Goal: Task Accomplishment & Management: Use online tool/utility

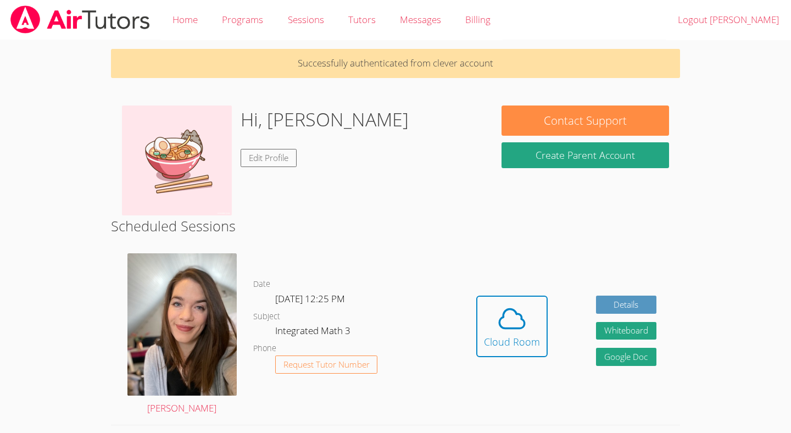
scroll to position [110, 0]
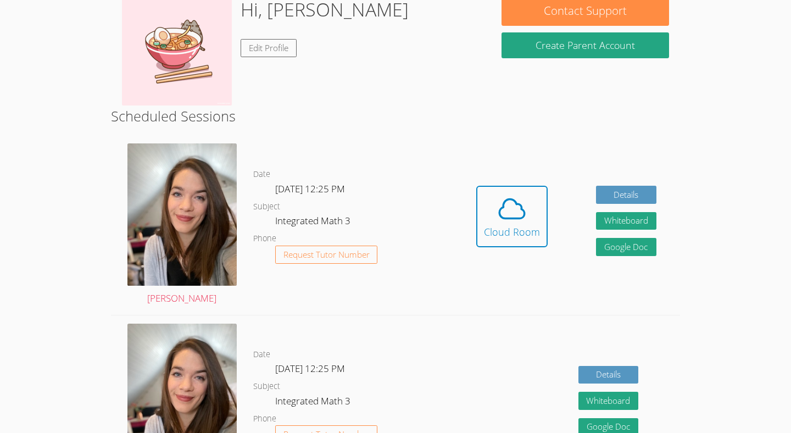
click at [537, 219] on span at bounding box center [512, 208] width 56 height 31
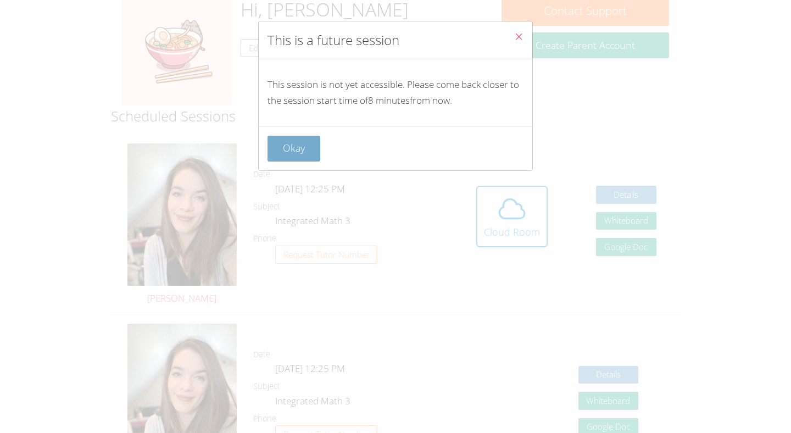
click at [292, 141] on button "Okay" at bounding box center [294, 149] width 53 height 26
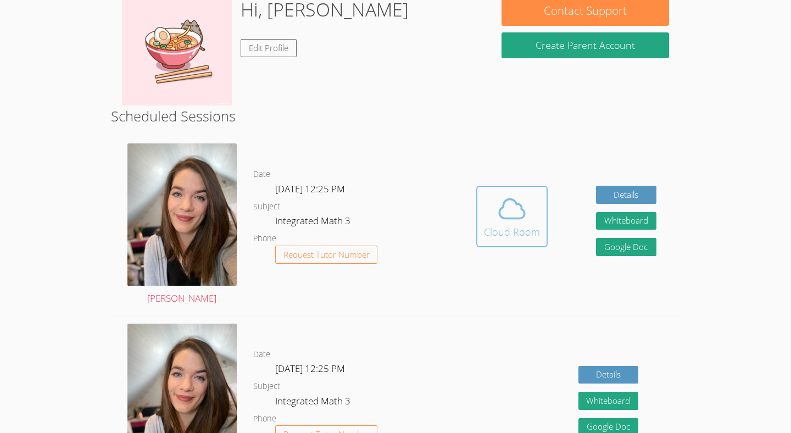
click at [516, 199] on icon at bounding box center [512, 208] width 31 height 31
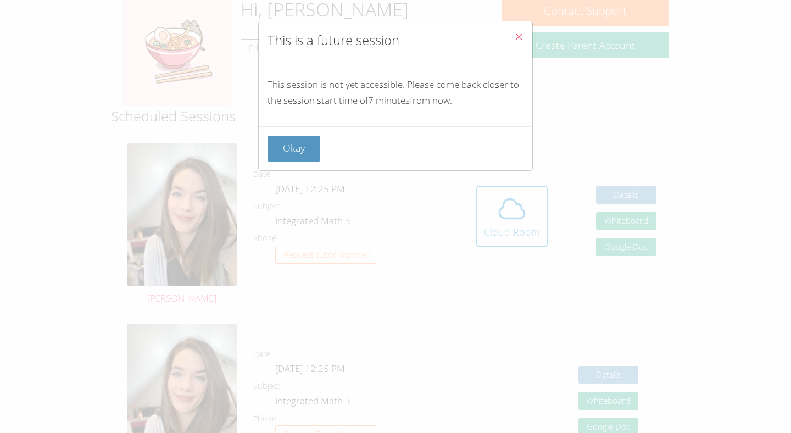
click at [512, 43] on button "Close" at bounding box center [518, 38] width 27 height 34
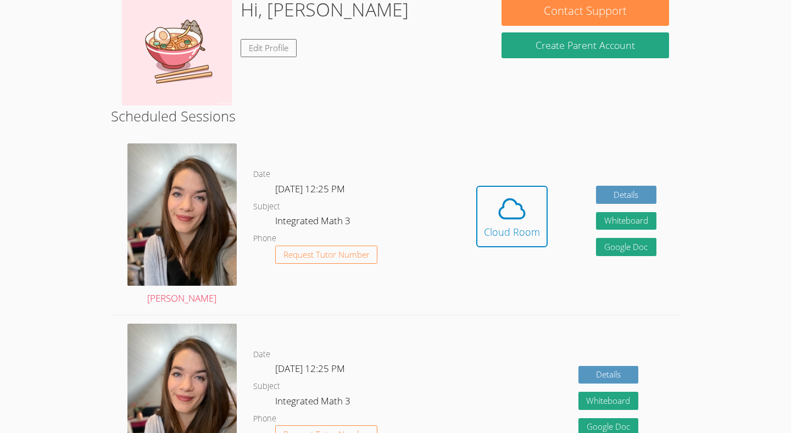
click at [631, 181] on div "Hidden Cloud Room Details Whiteboard Hidden Google Doc" at bounding box center [567, 224] width 228 height 179
click at [515, 212] on icon at bounding box center [512, 208] width 31 height 31
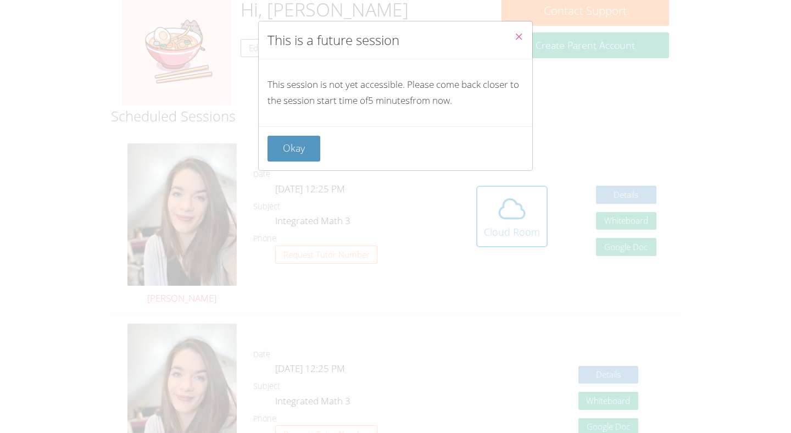
click at [521, 35] on icon "Close" at bounding box center [518, 36] width 9 height 9
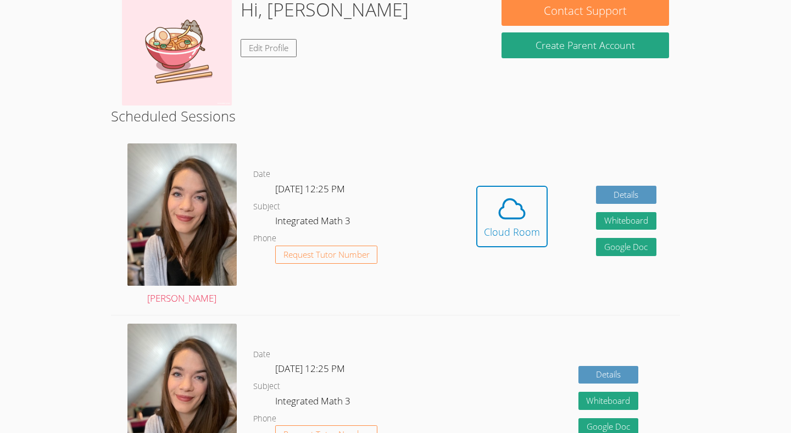
click at [410, 137] on div "Date Thu Sep 18, 12:25 PM Subject Integrated Math 3 Phone Request Tutor Number" at bounding box center [352, 224] width 199 height 179
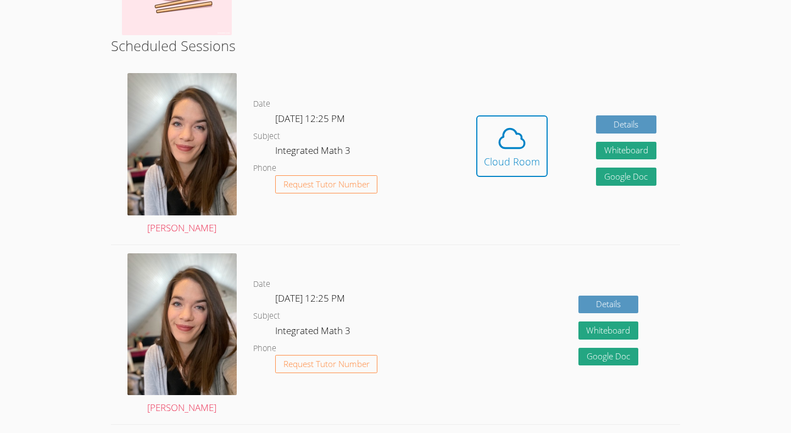
scroll to position [0, 0]
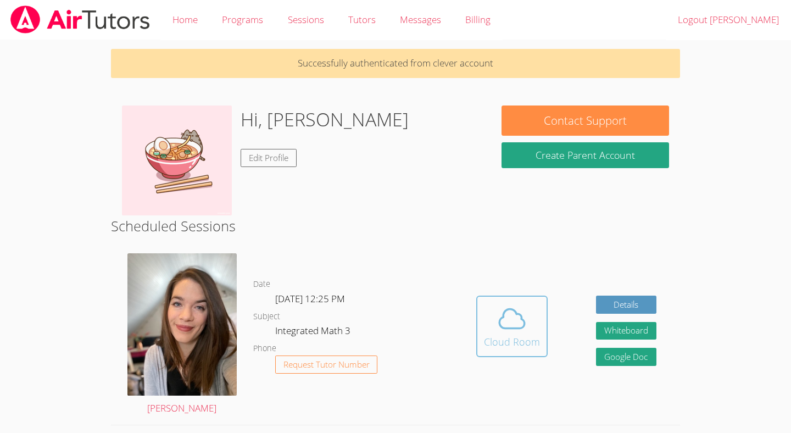
click at [490, 305] on span at bounding box center [512, 318] width 56 height 31
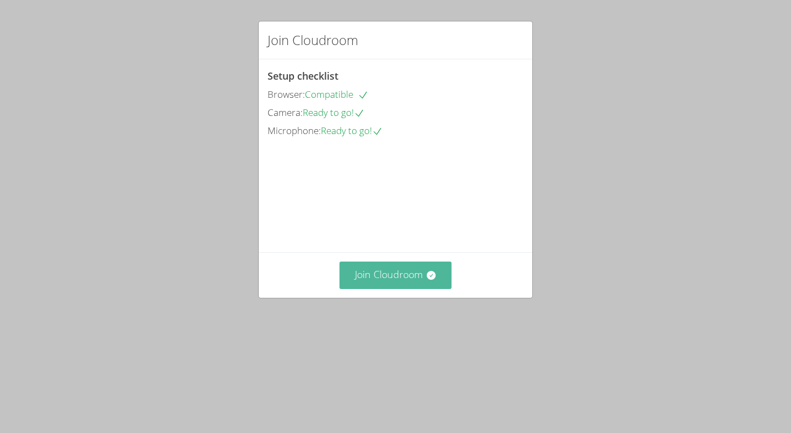
click at [405, 288] on button "Join Cloudroom" at bounding box center [396, 275] width 113 height 27
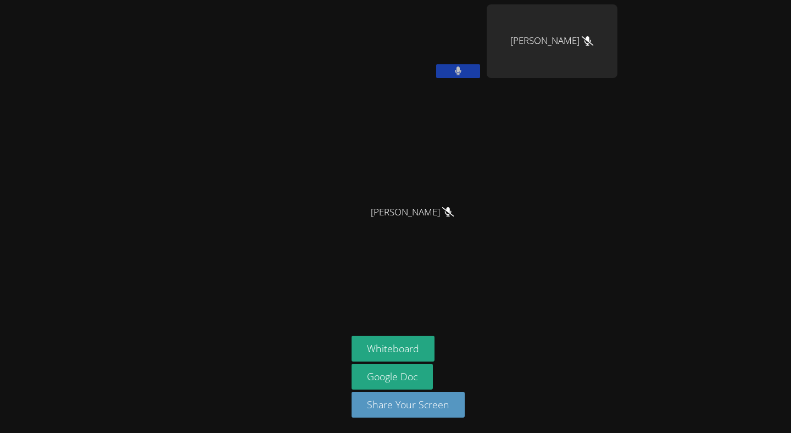
click at [466, 76] on button at bounding box center [458, 71] width 44 height 14
click at [631, 293] on div "[PERSON_NAME] [PERSON_NAME] [PERSON_NAME] [PERSON_NAME] [PERSON_NAME] [PERSON_N…" at bounding box center [395, 216] width 791 height 433
click at [434, 351] on button "Whiteboard" at bounding box center [393, 349] width 83 height 26
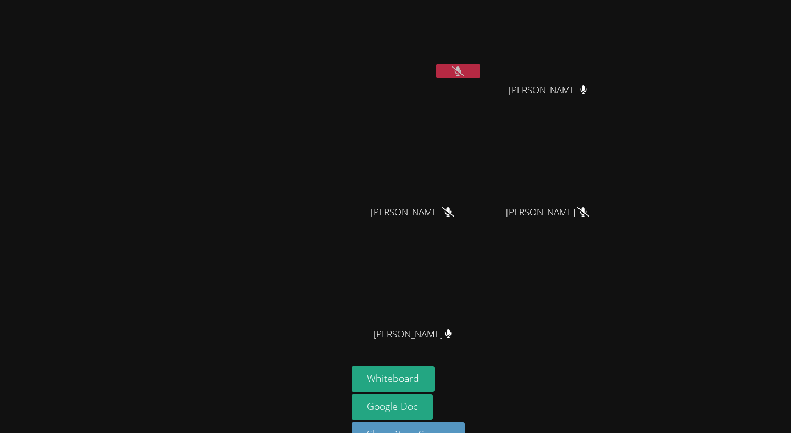
click at [425, 62] on video at bounding box center [417, 41] width 131 height 74
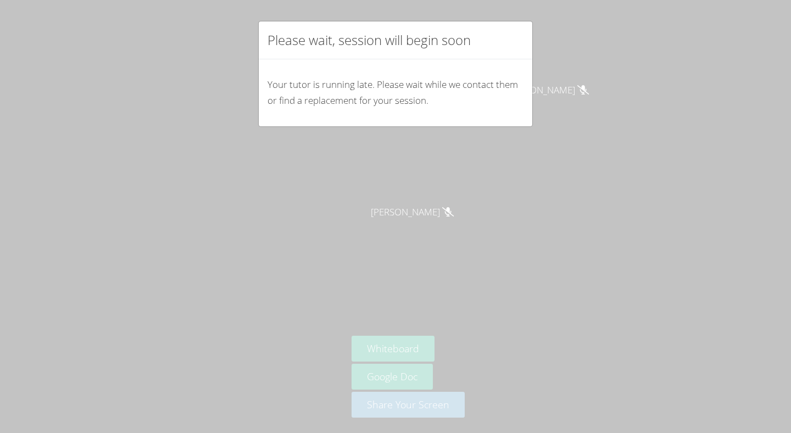
click at [587, 241] on div "Please wait, session will begin soon Your tutor is running late. Please wait wh…" at bounding box center [395, 216] width 791 height 433
